Goal: Check status

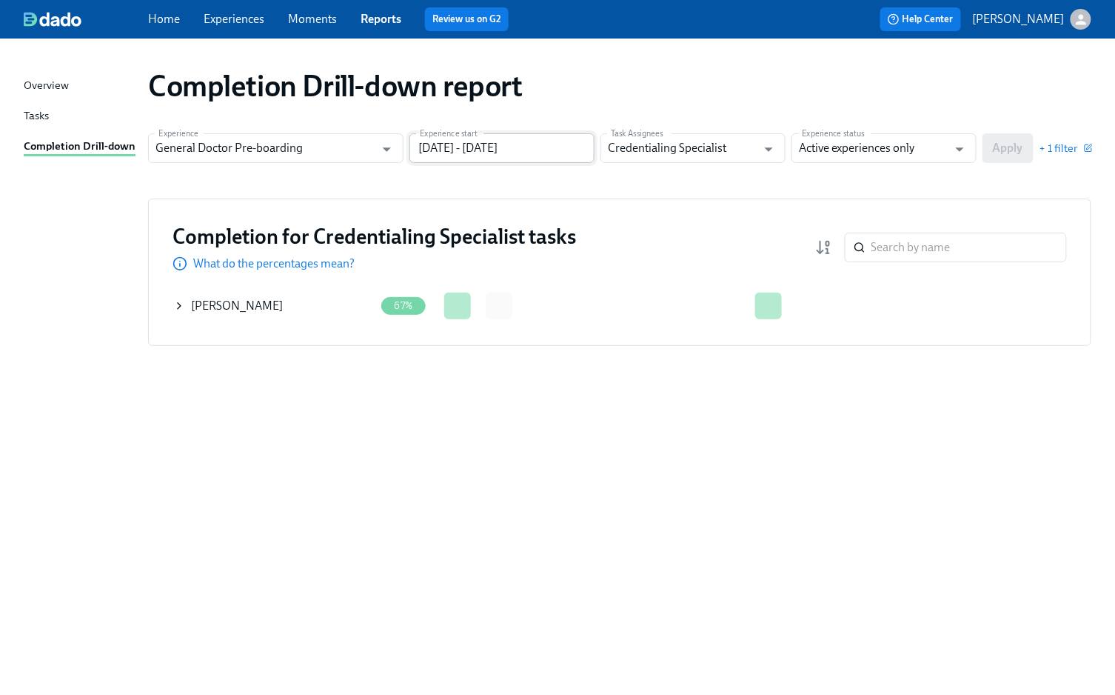
click at [569, 145] on input "[DATE] - [DATE]" at bounding box center [501, 148] width 185 height 30
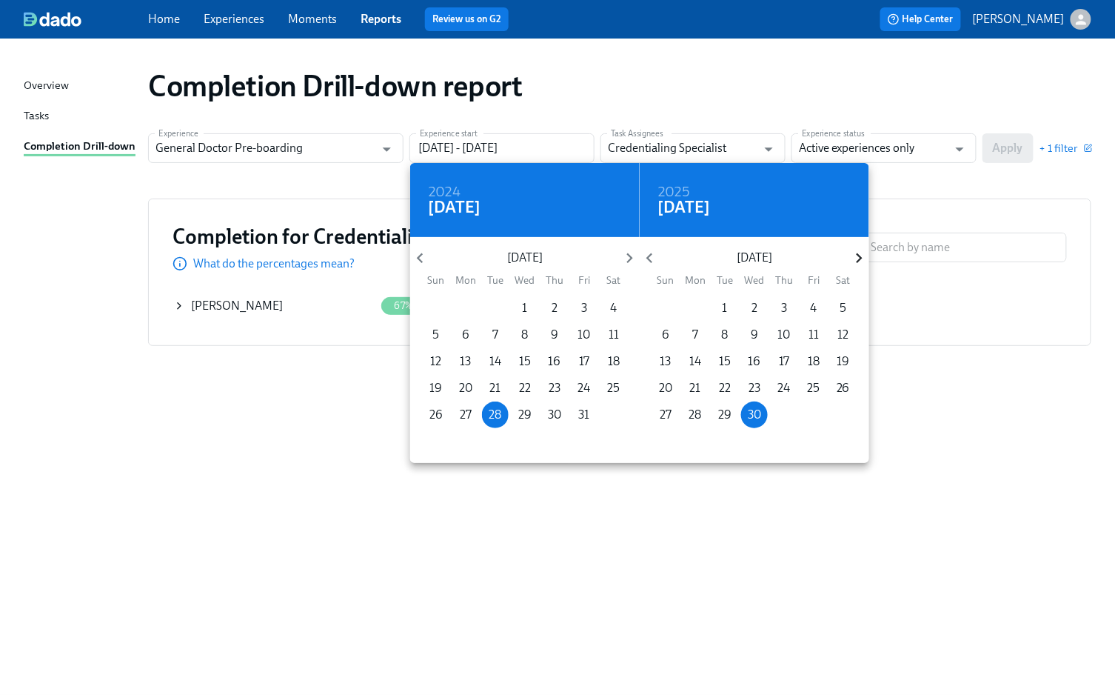
click at [858, 253] on icon "button" at bounding box center [859, 258] width 20 height 20
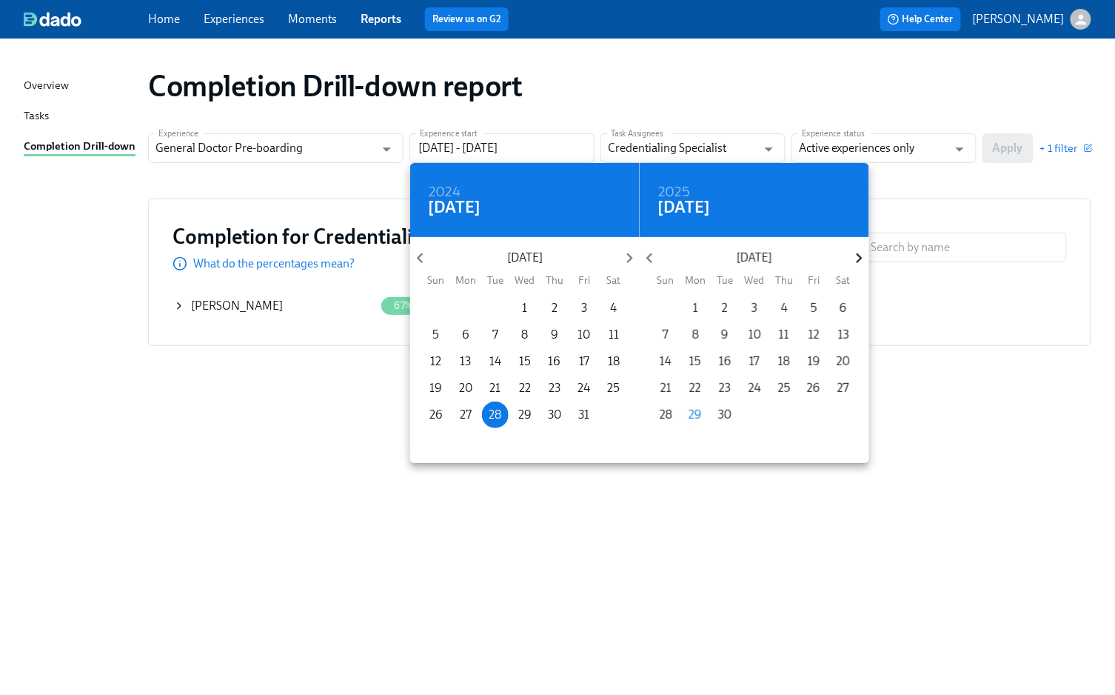
click at [856, 253] on icon "button" at bounding box center [859, 258] width 20 height 20
click at [855, 253] on icon "button" at bounding box center [859, 258] width 20 height 20
click at [854, 253] on icon "button" at bounding box center [859, 258] width 20 height 20
click at [816, 415] on p "30" at bounding box center [813, 415] width 13 height 16
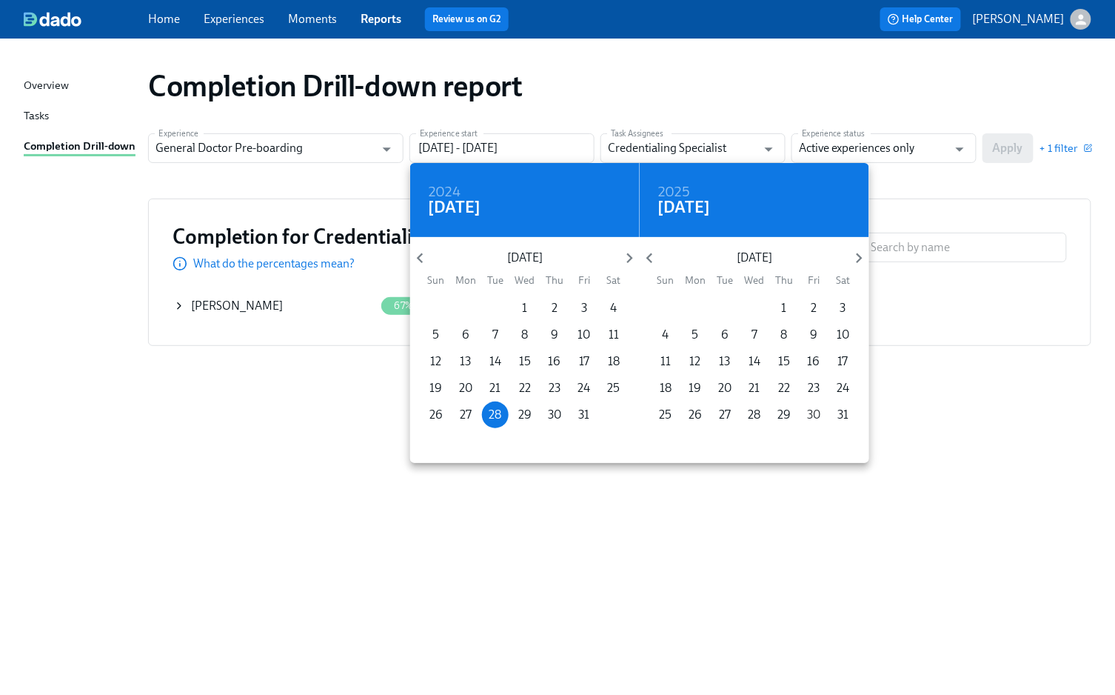
type input "[DATE] - [DATE]"
click at [1016, 141] on div at bounding box center [557, 347] width 1115 height 695
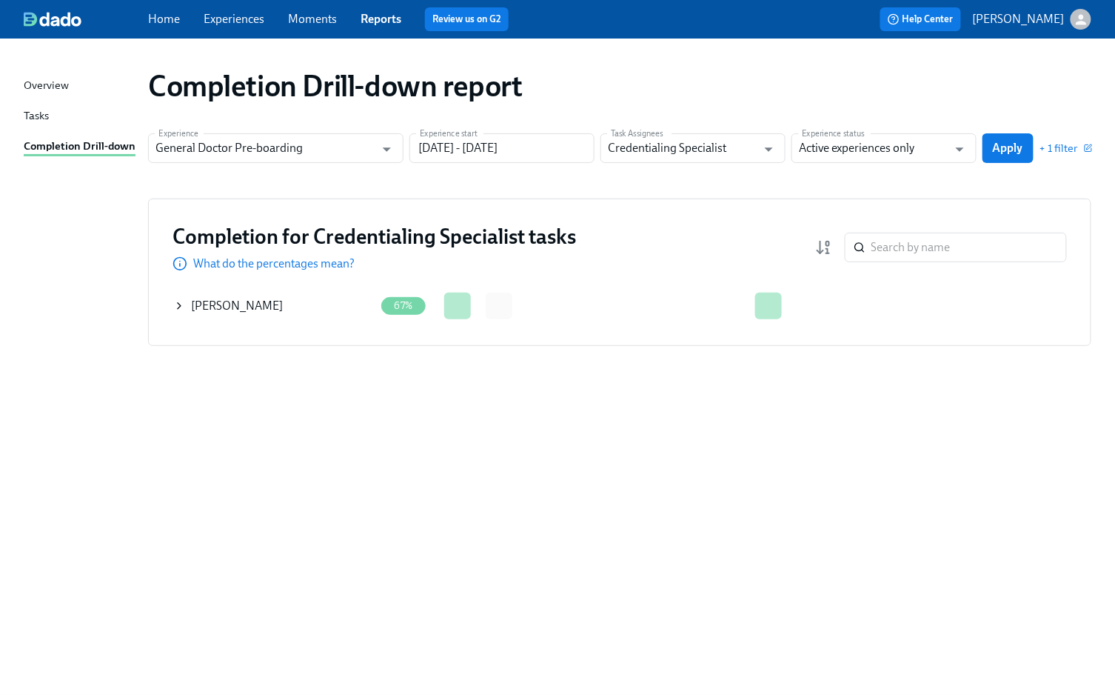
click at [182, 304] on icon at bounding box center [179, 306] width 12 height 12
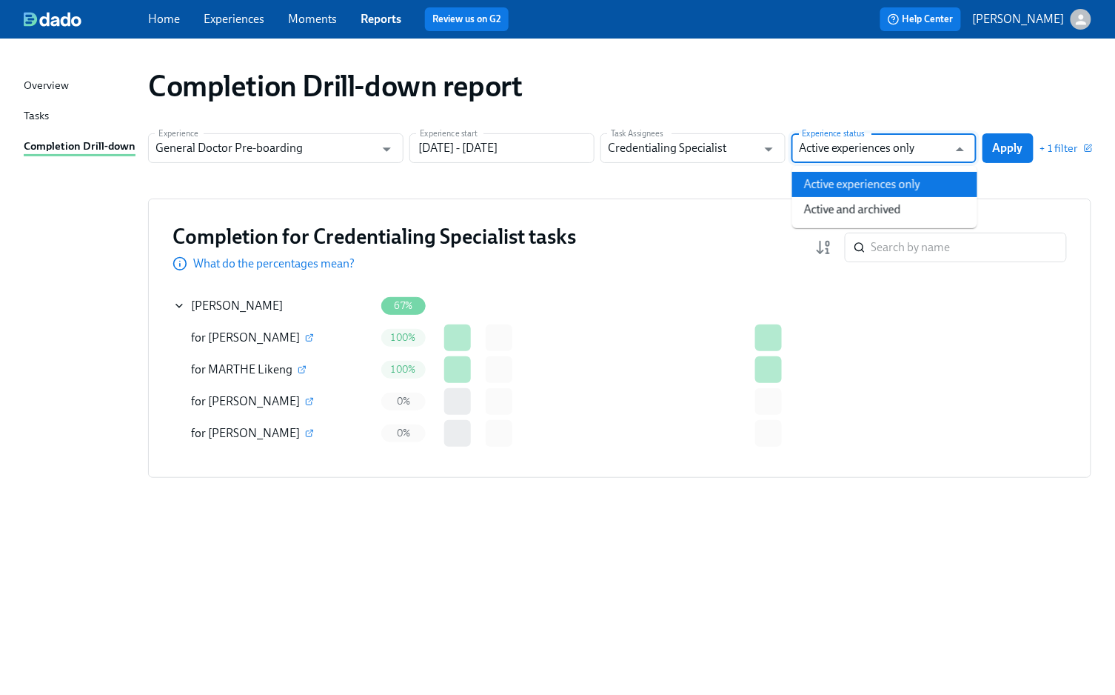
click at [874, 151] on input "Active experiences only" at bounding box center [873, 148] width 149 height 30
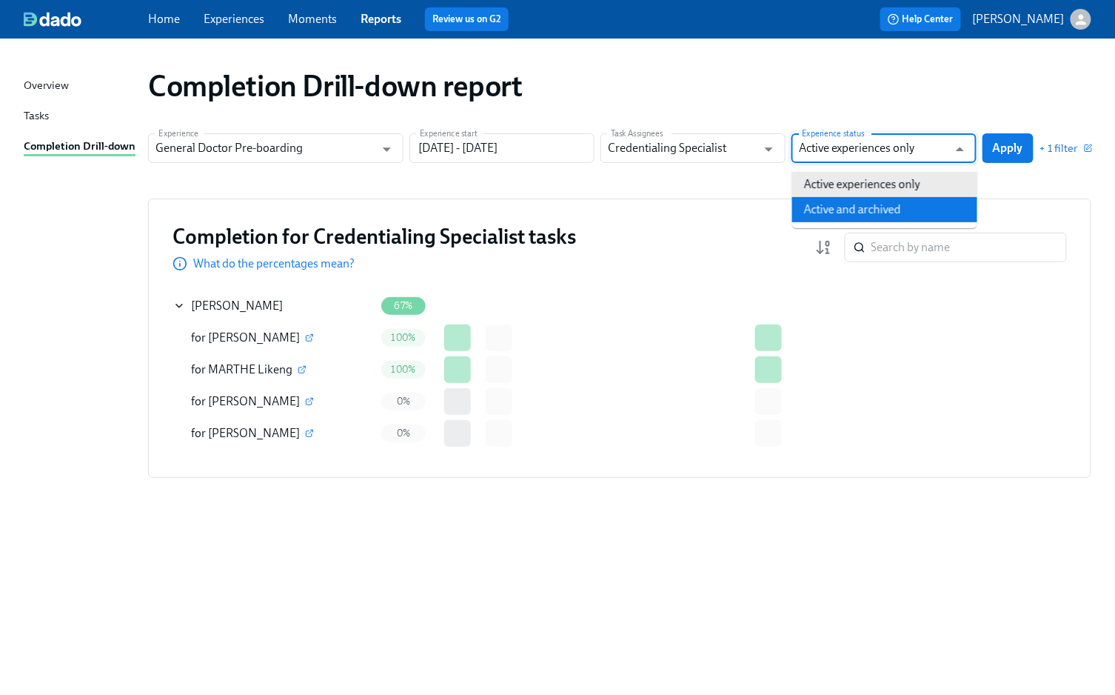
click at [843, 203] on li "Active and archived" at bounding box center [884, 209] width 185 height 25
type input "Active and archived"
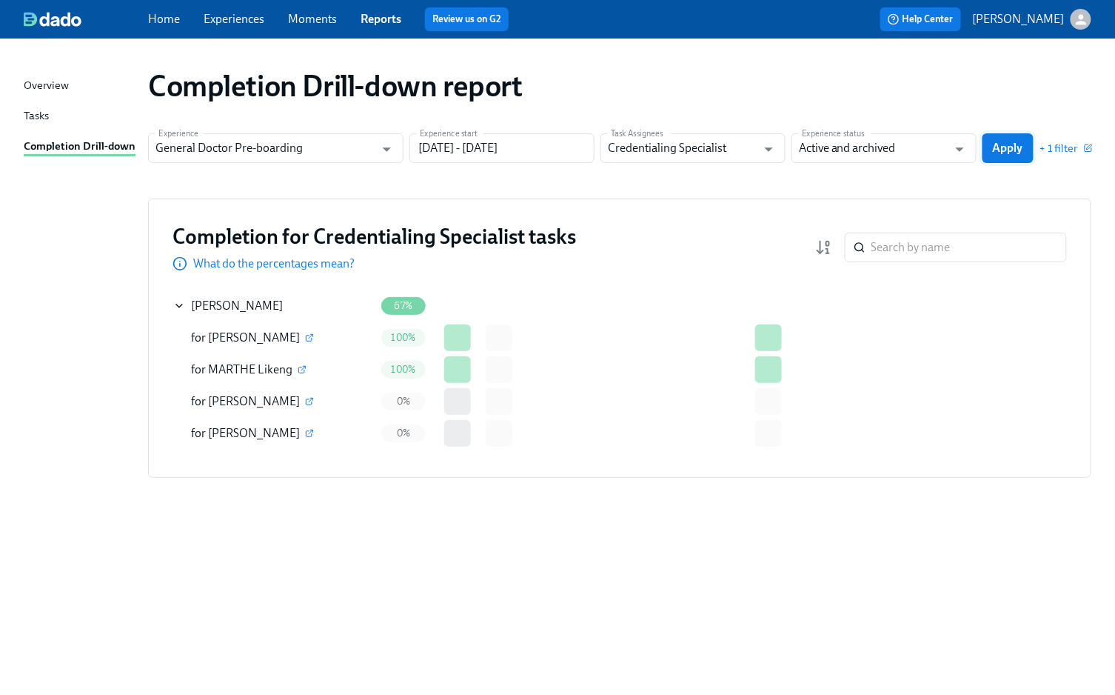
click at [1010, 146] on span "Apply" at bounding box center [1008, 148] width 30 height 15
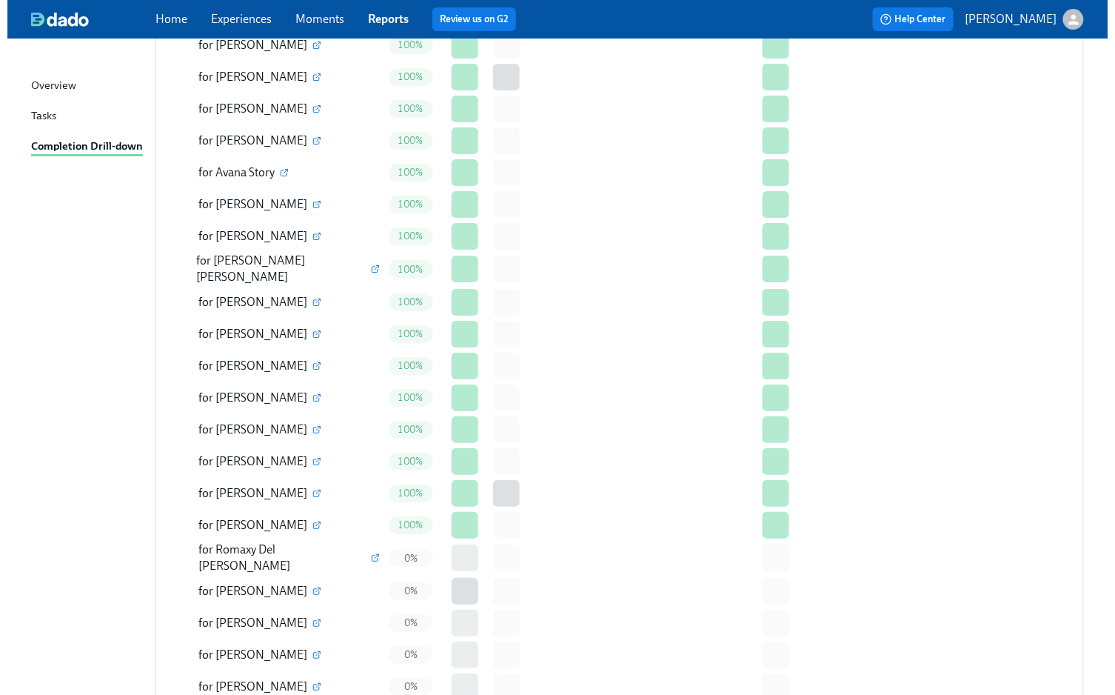
scroll to position [3304, 0]
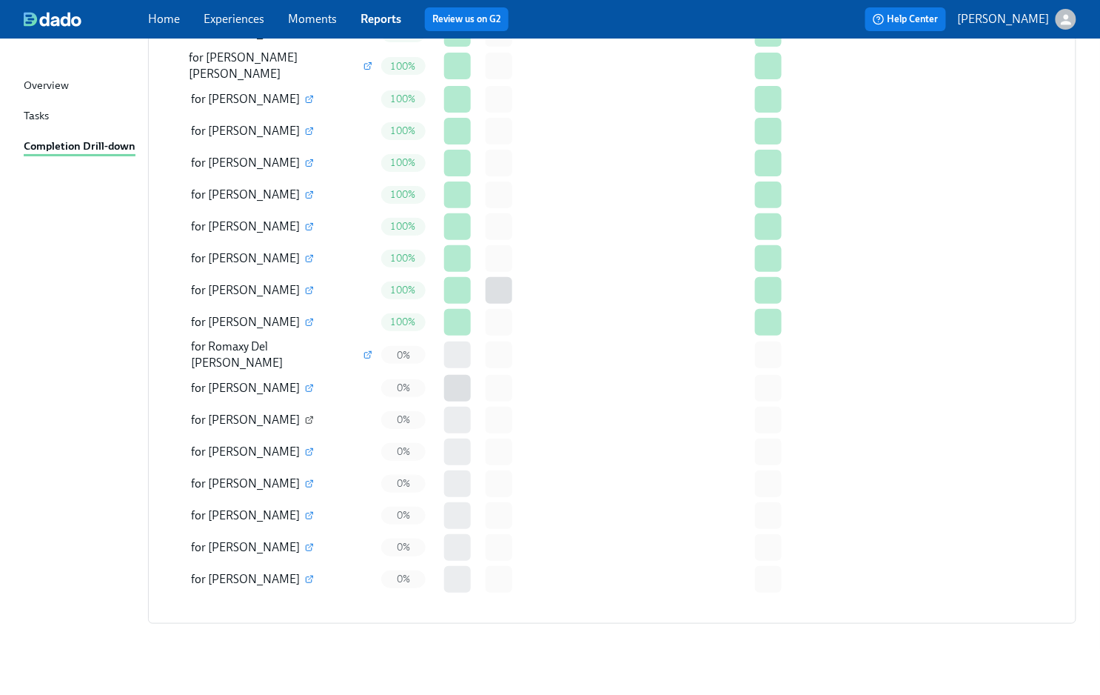
click at [305, 415] on icon "button" at bounding box center [309, 419] width 9 height 9
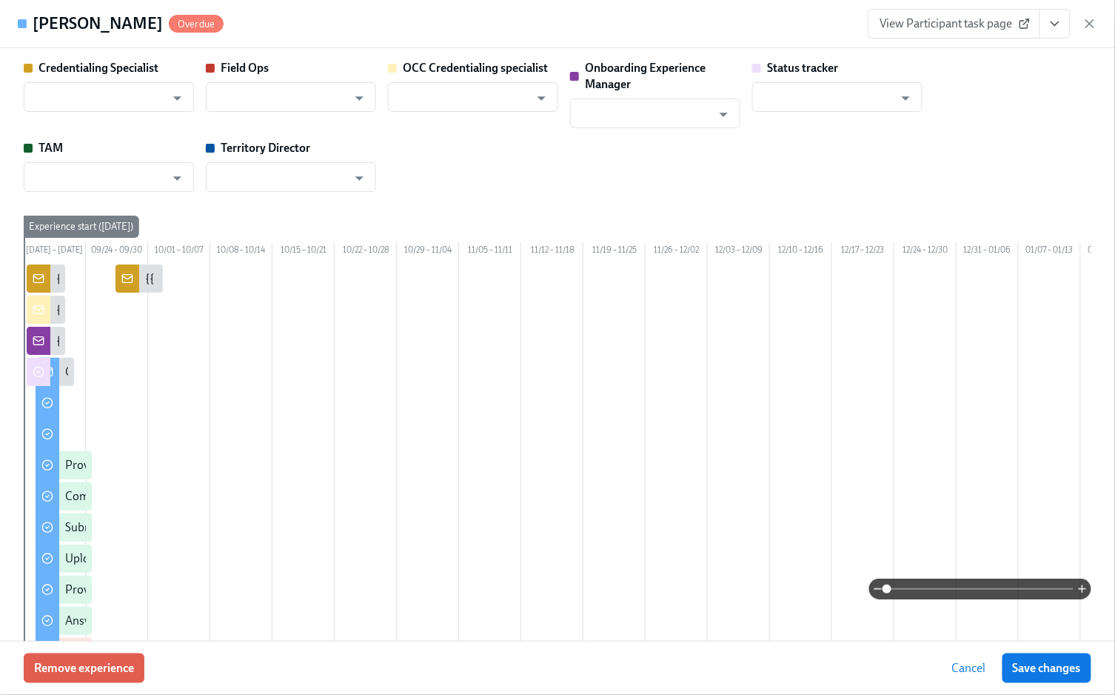
type input "[PERSON_NAME]"
type input "Status Tracker"
type input "[PERSON_NAME]"
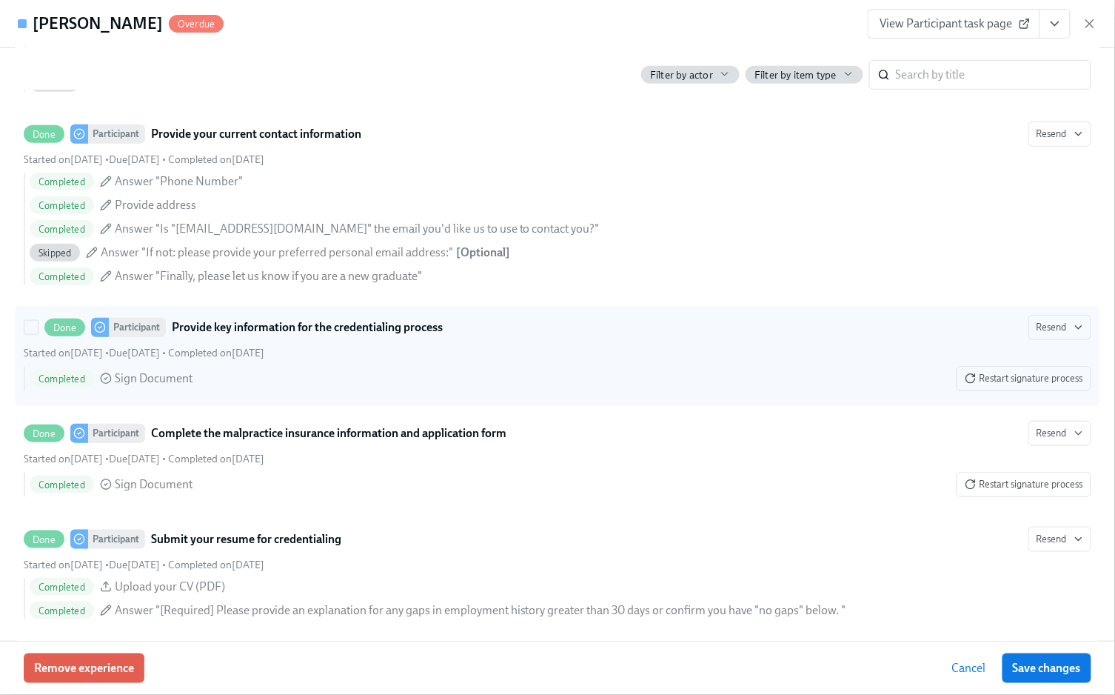
scroll to position [1876, 0]
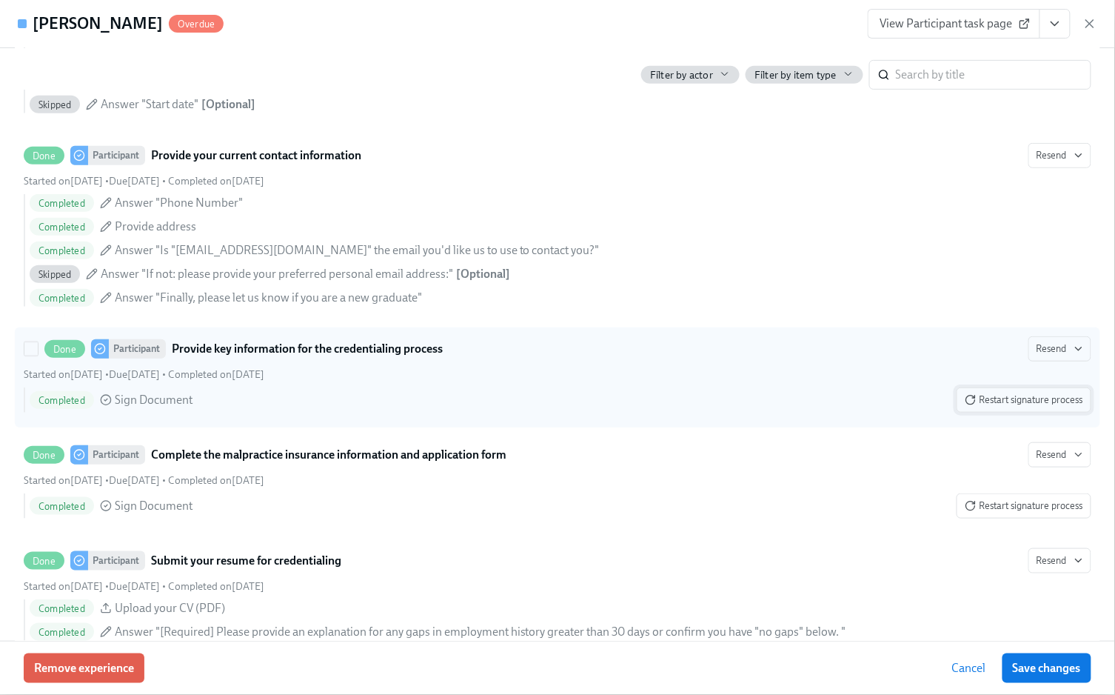
click at [1008, 407] on span "Restart signature process" at bounding box center [1024, 399] width 118 height 15
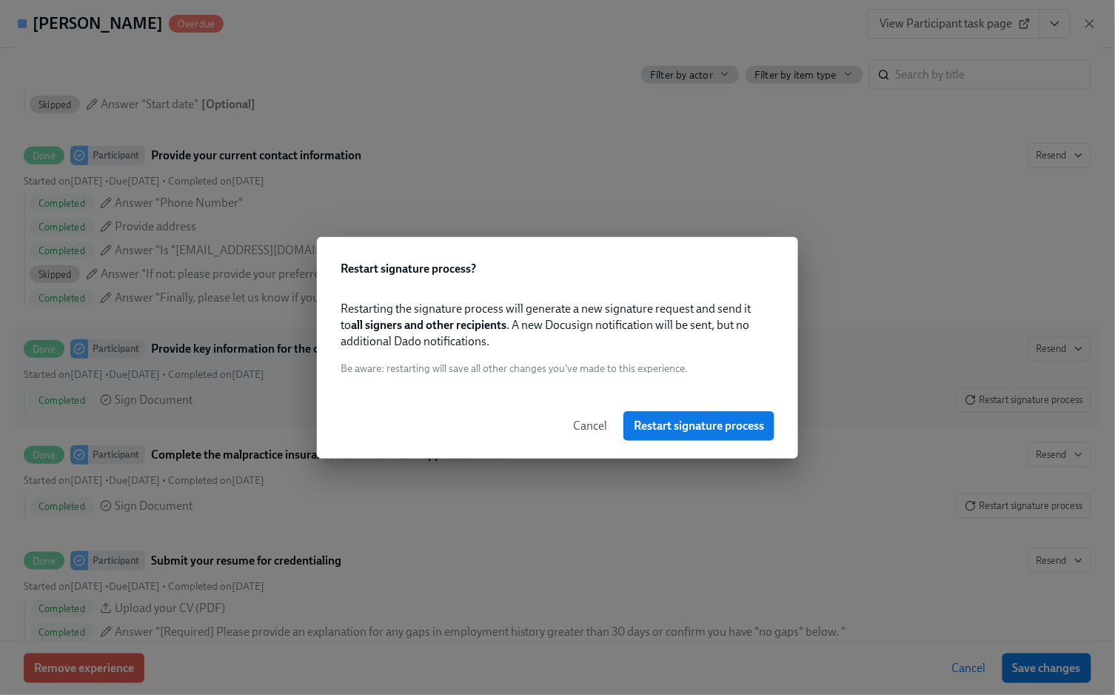
click at [591, 413] on button "Cancel" at bounding box center [590, 426] width 55 height 30
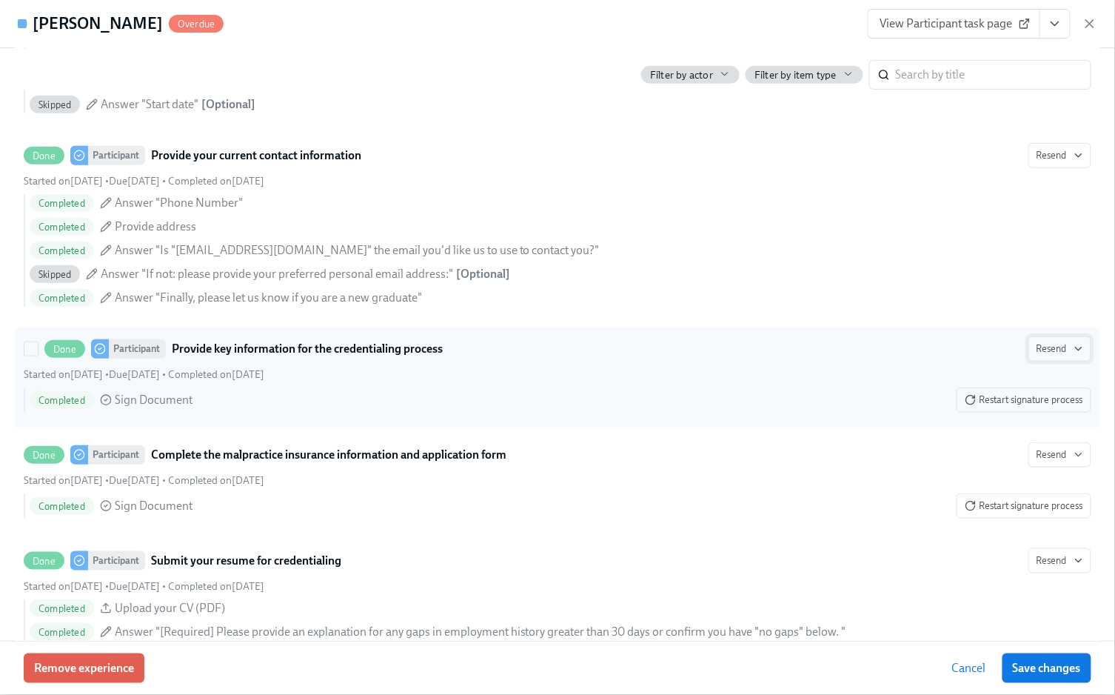
click at [1037, 356] on span "Resend" at bounding box center [1060, 348] width 47 height 15
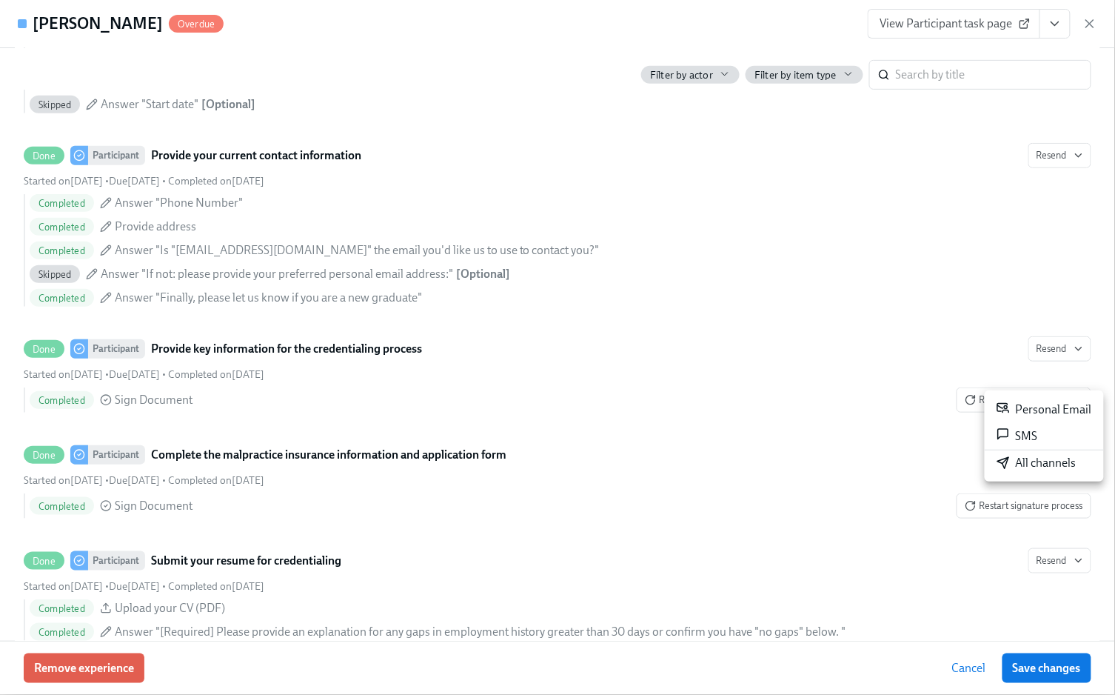
click at [1035, 407] on div "Personal Email" at bounding box center [1045, 410] width 96 height 18
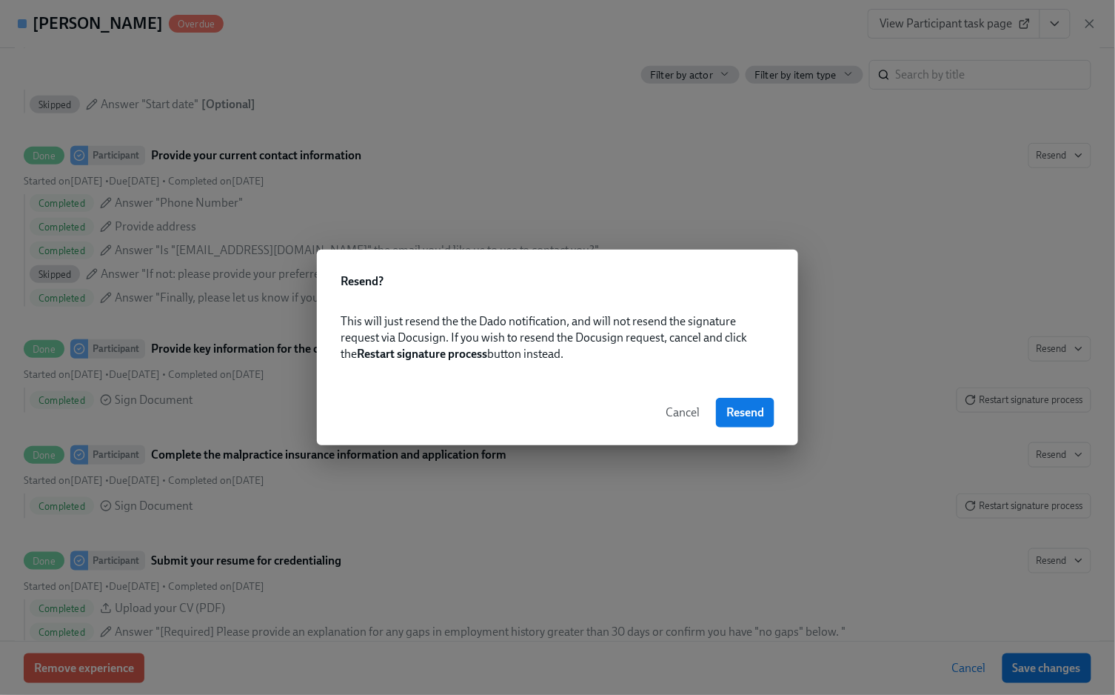
click at [718, 412] on button "Resend" at bounding box center [745, 413] width 58 height 30
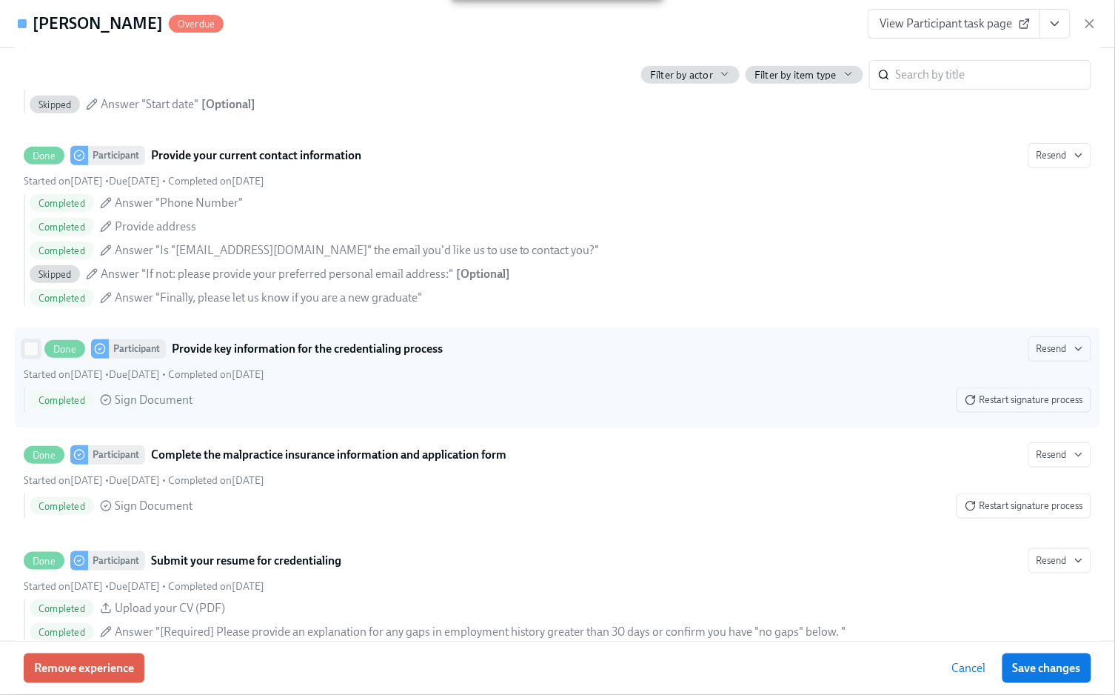
click at [28, 355] on input "Done Participant Provide key information for the credentialing process Resend S…" at bounding box center [30, 348] width 13 height 13
checkbox input "true"
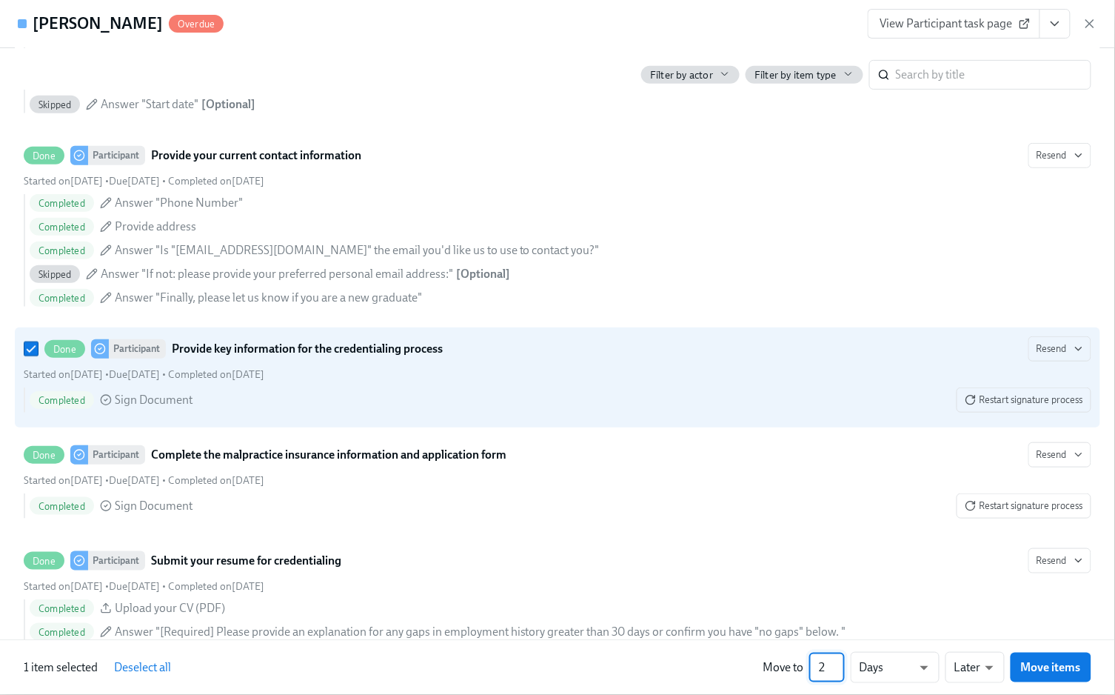
click at [839, 661] on input "2" at bounding box center [827, 667] width 36 height 30
click at [836, 668] on input "1" at bounding box center [827, 667] width 36 height 30
click at [839, 661] on input "1" at bounding box center [827, 667] width 36 height 30
click at [838, 661] on input "2" at bounding box center [827, 667] width 36 height 30
type input "3"
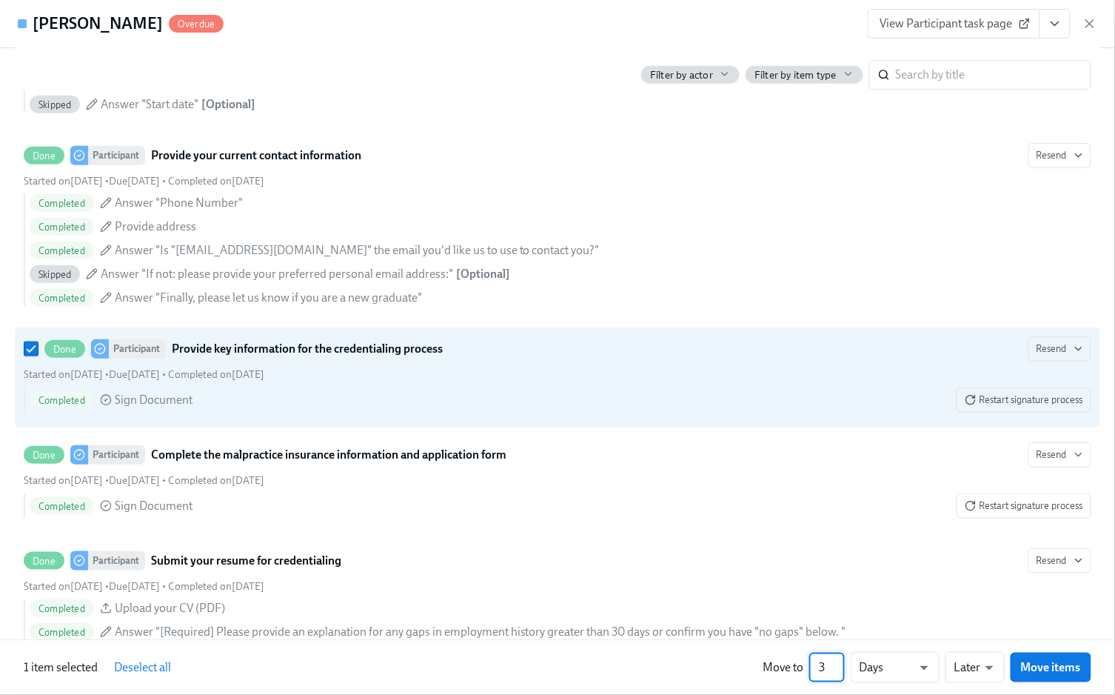
click at [838, 661] on input "3" at bounding box center [827, 667] width 36 height 30
click at [1053, 669] on span "Move items" at bounding box center [1051, 667] width 60 height 15
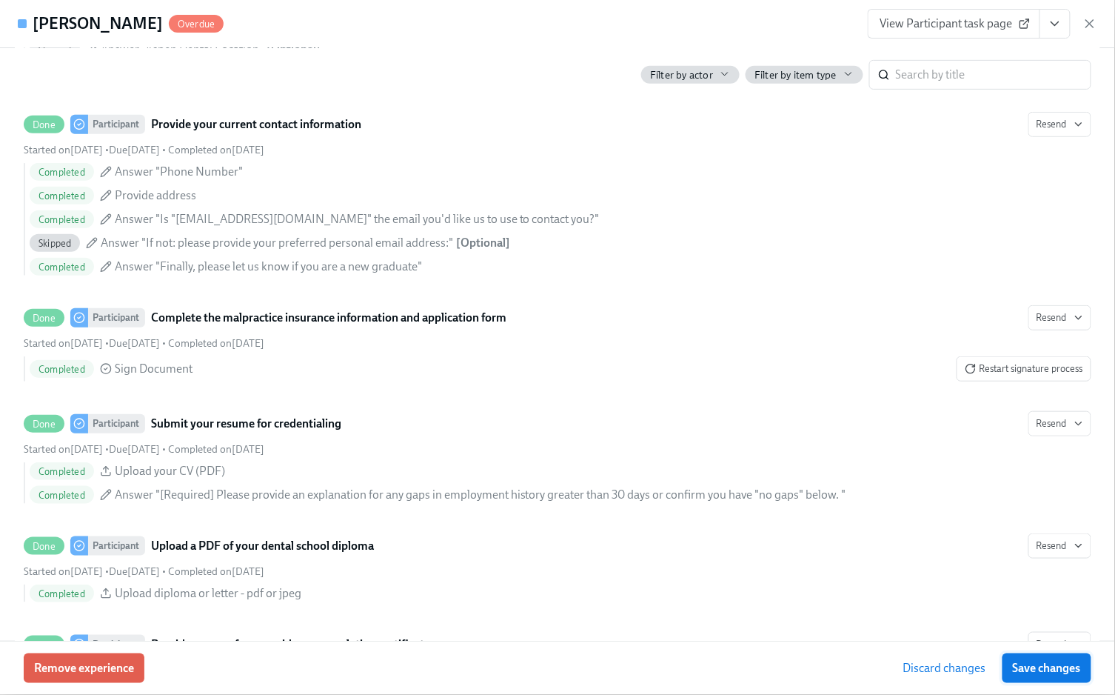
scroll to position [1844, 0]
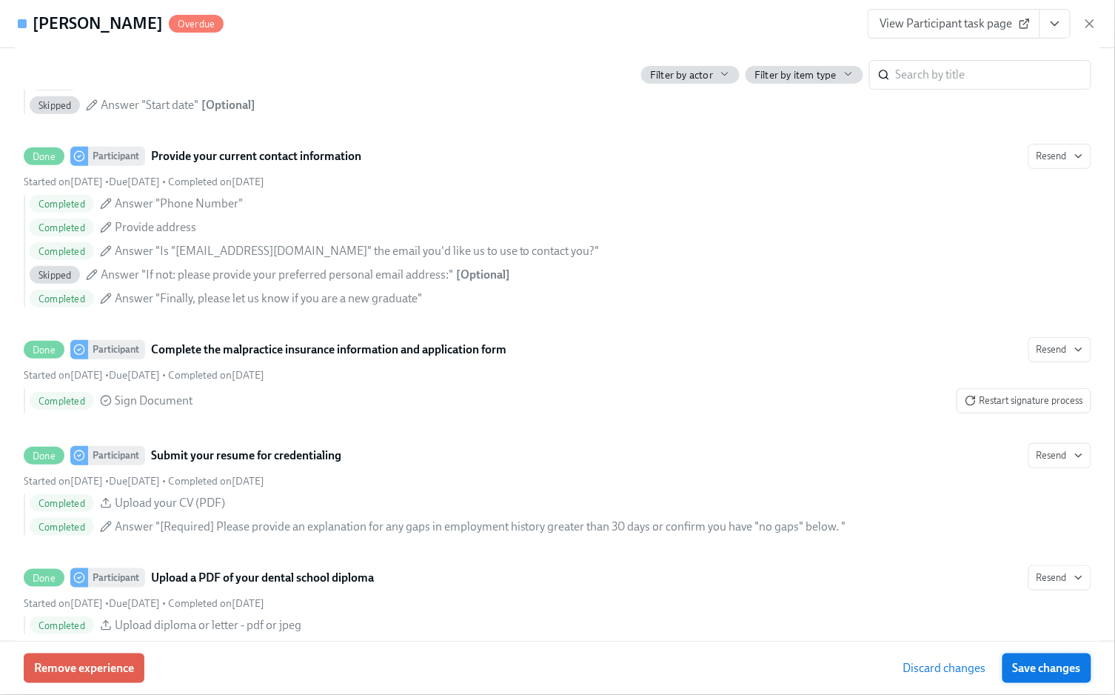
click at [1052, 669] on span "Save changes" at bounding box center [1047, 668] width 68 height 15
